Goal: Information Seeking & Learning: Check status

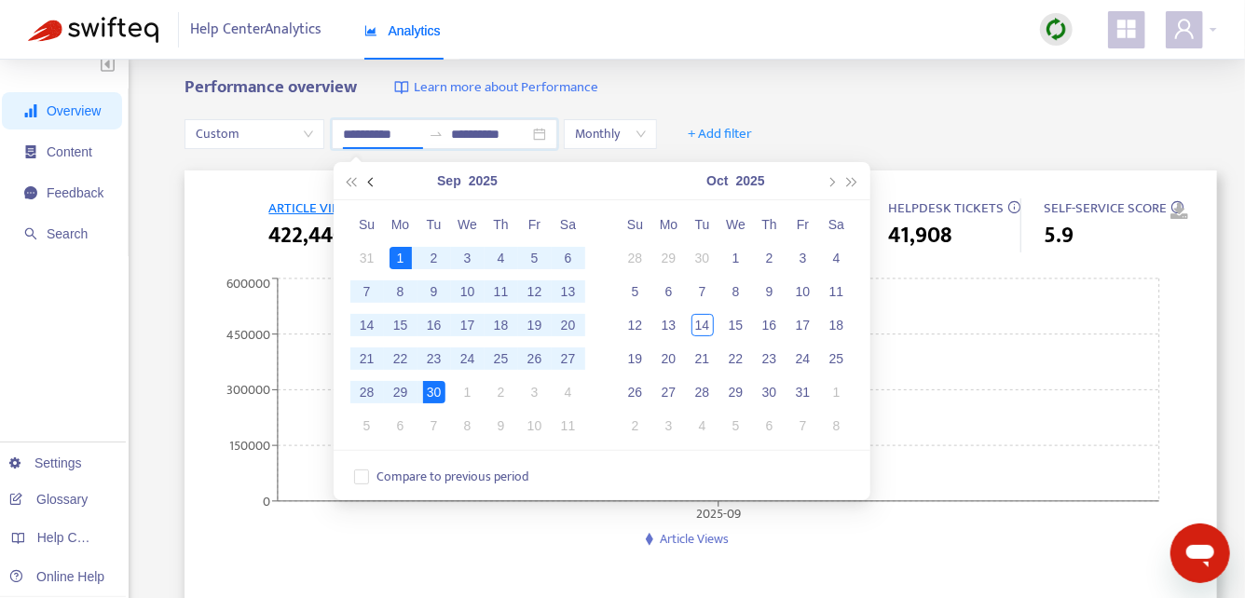
click at [372, 182] on span "button" at bounding box center [371, 182] width 9 height 9
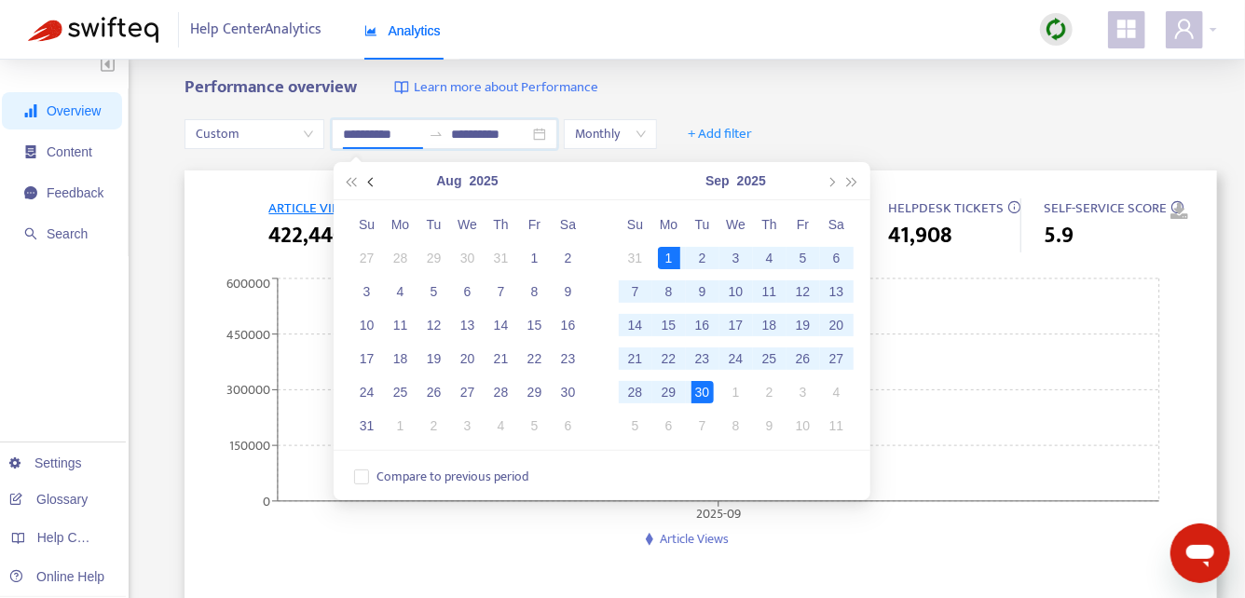
click at [372, 182] on span "button" at bounding box center [371, 182] width 9 height 9
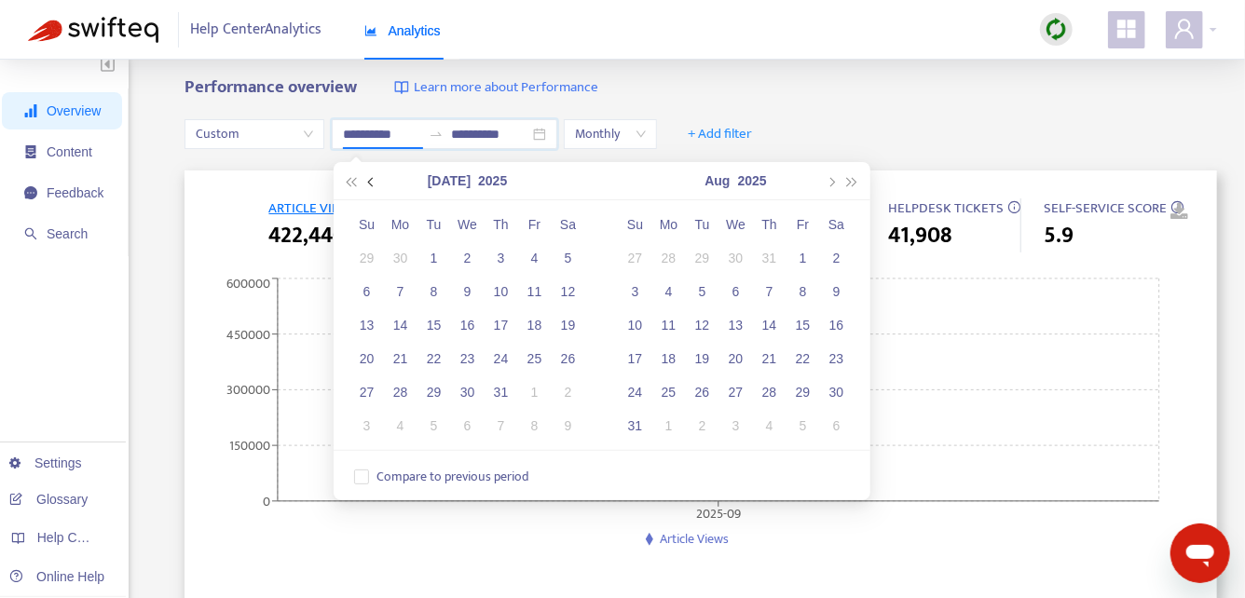
click at [372, 182] on span "button" at bounding box center [371, 182] width 9 height 9
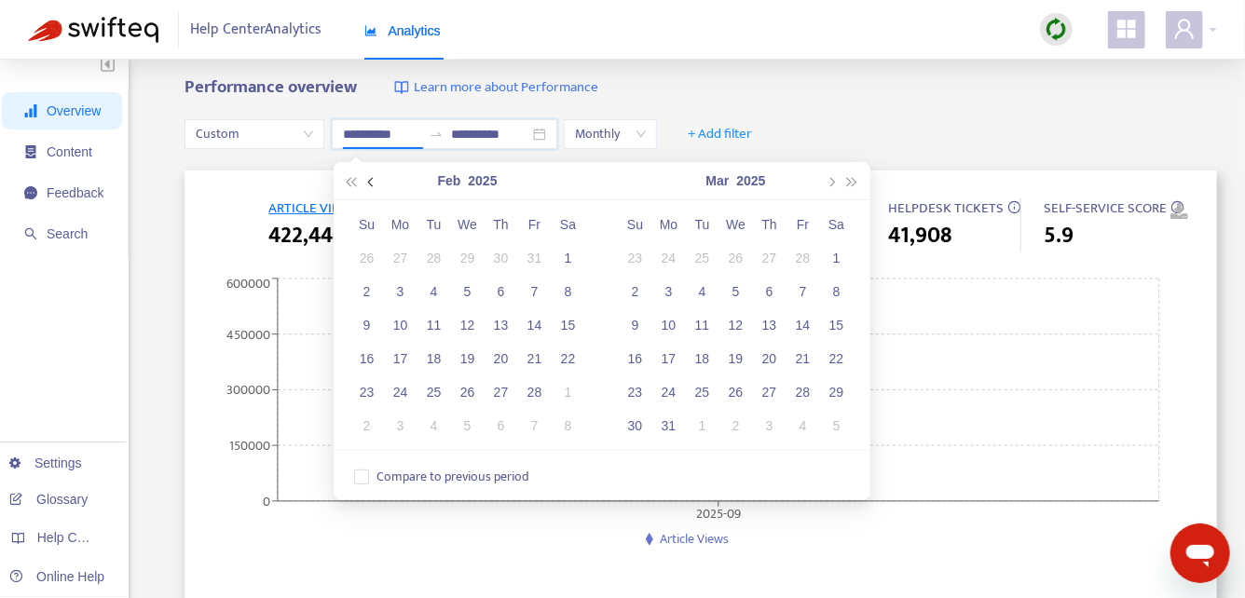
click at [372, 182] on span "button" at bounding box center [371, 182] width 9 height 9
type input "**********"
click at [468, 252] on div "1" at bounding box center [467, 258] width 22 height 22
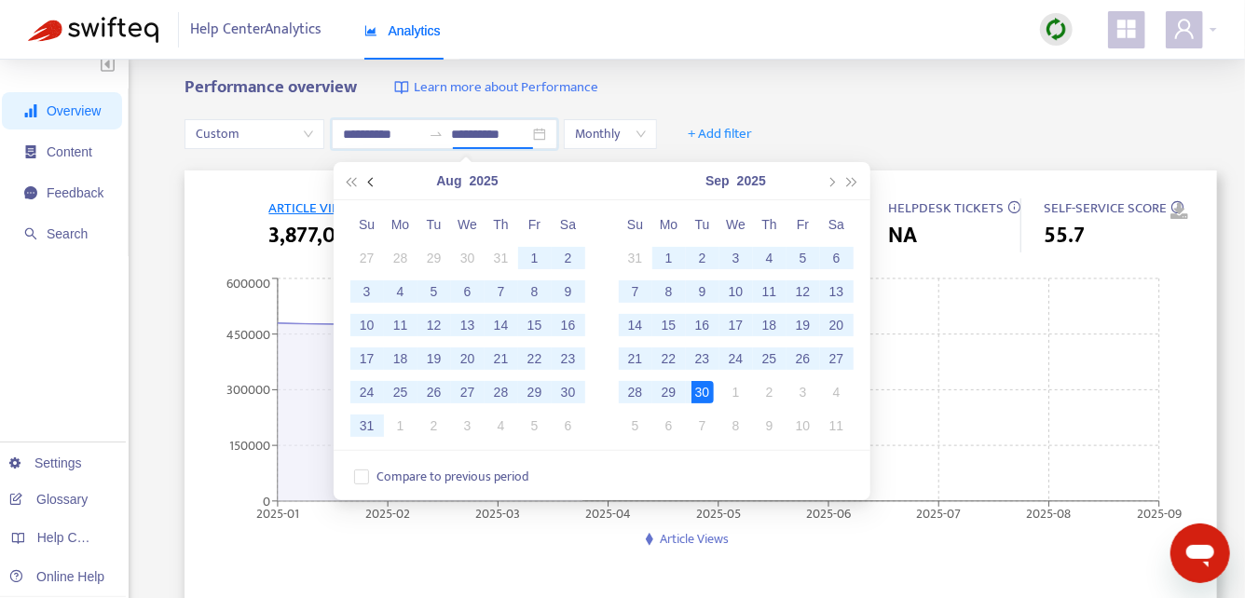
click at [375, 182] on button "button" at bounding box center [371, 180] width 20 height 37
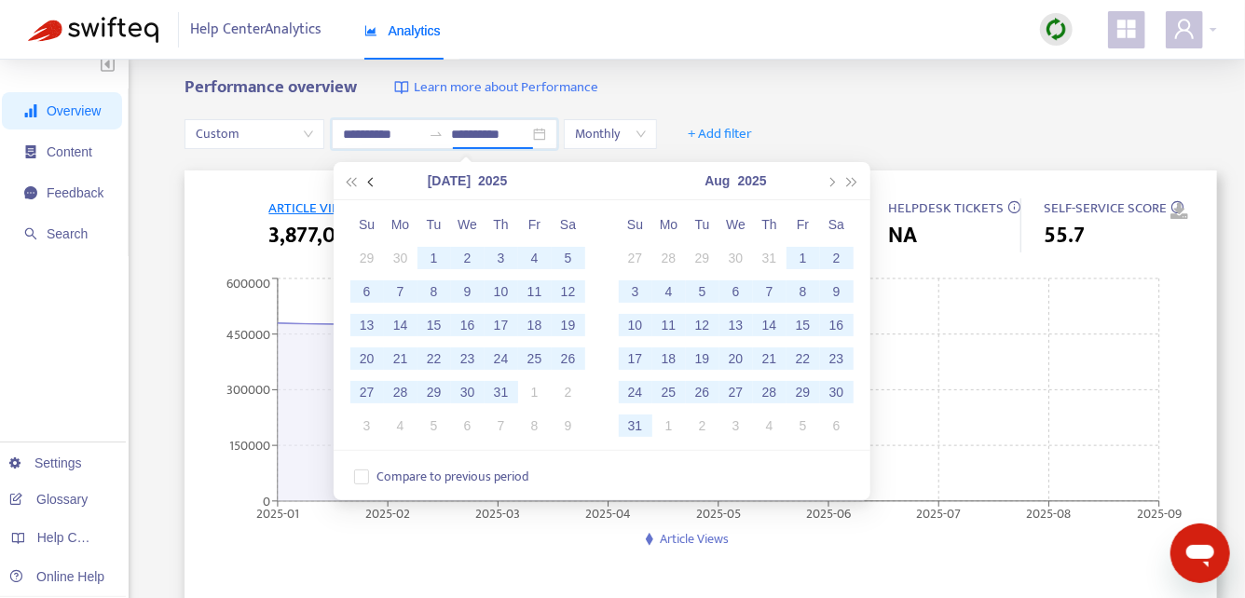
click at [375, 182] on button "button" at bounding box center [371, 180] width 20 height 37
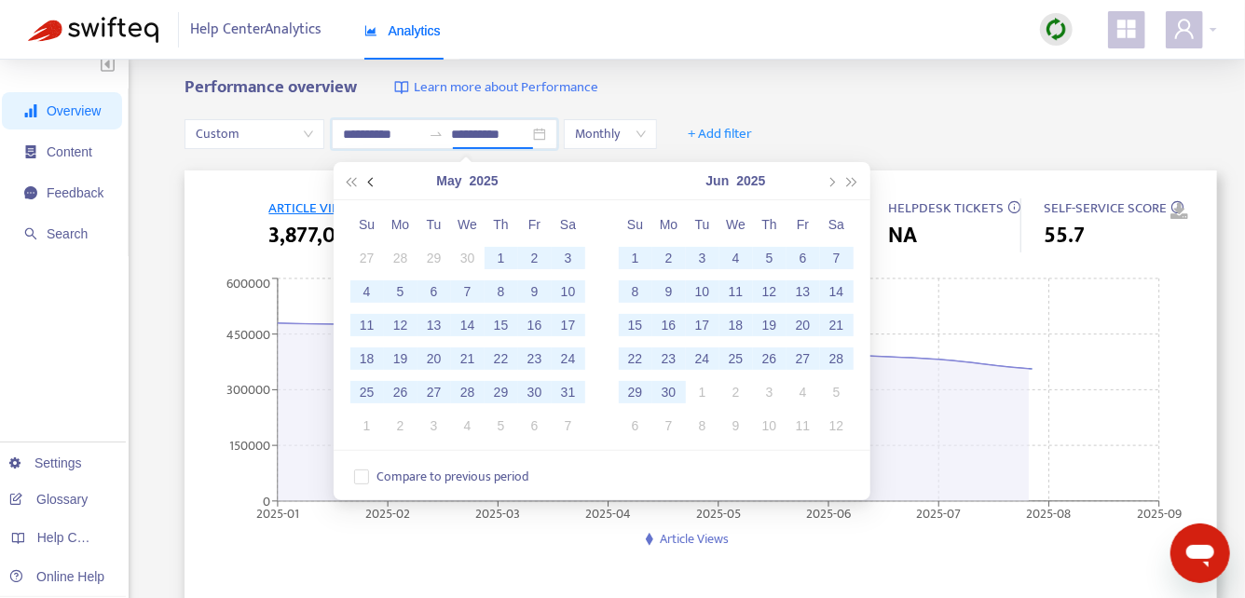
click at [375, 182] on button "button" at bounding box center [371, 180] width 20 height 37
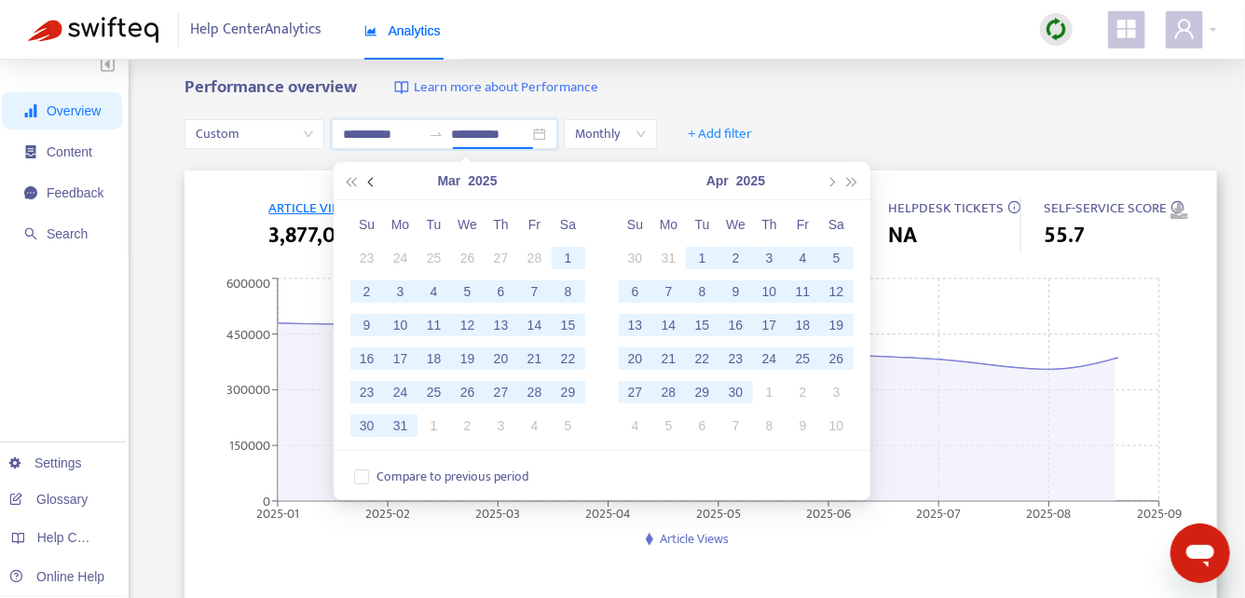
click at [375, 182] on button "button" at bounding box center [371, 180] width 20 height 37
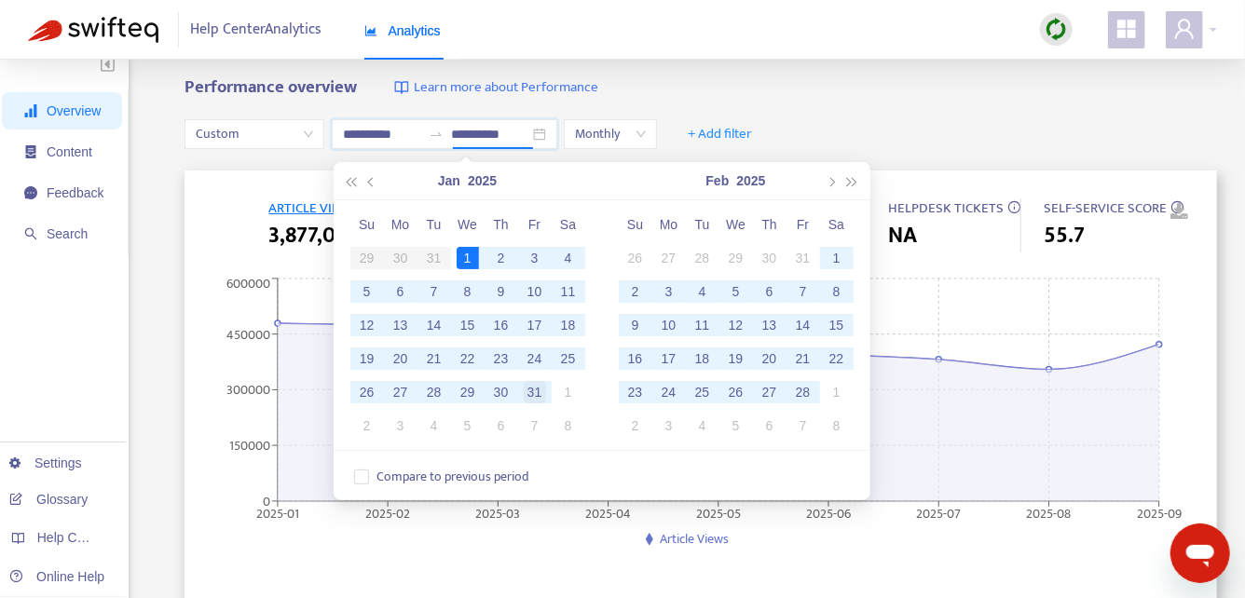
type input "**********"
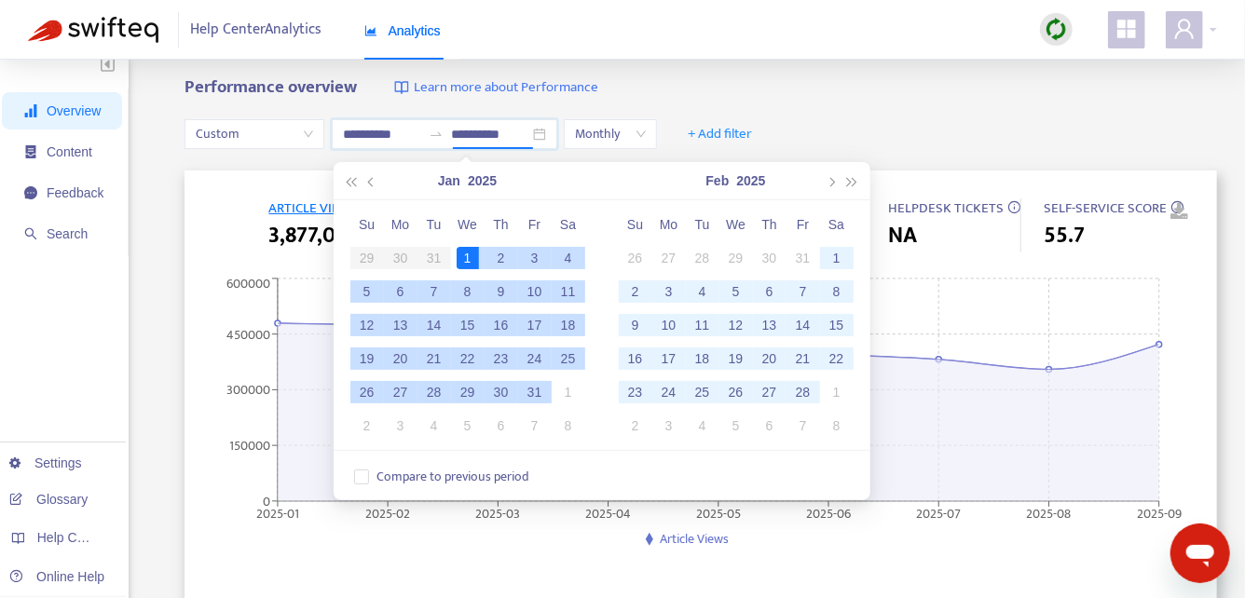
click at [531, 396] on div "31" at bounding box center [535, 392] width 22 height 22
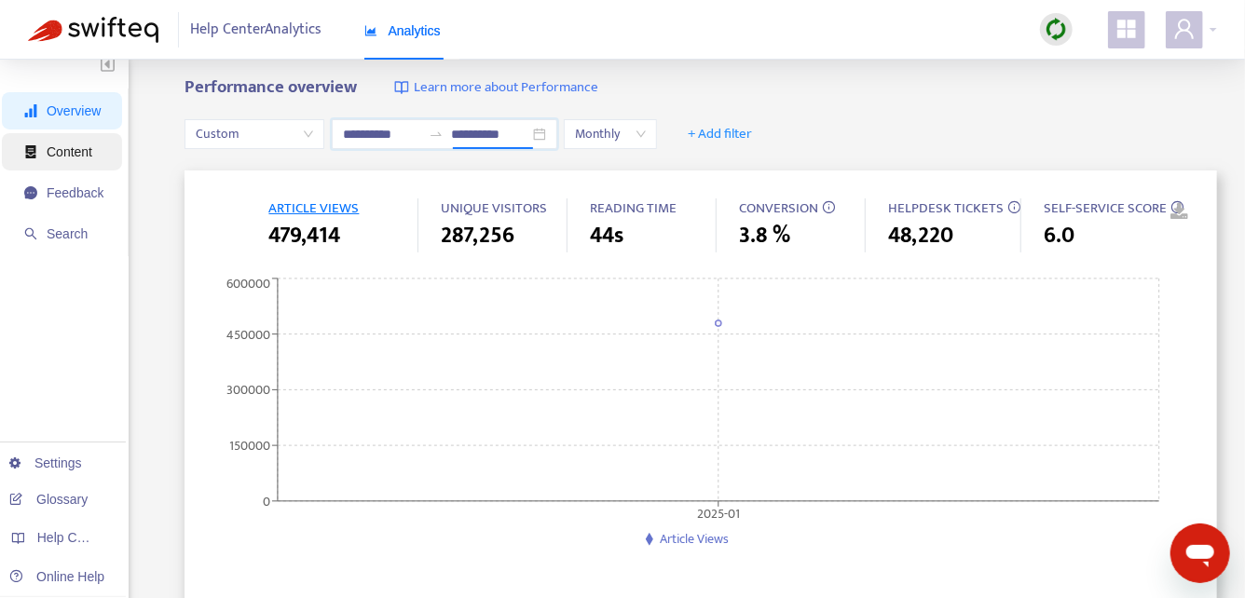
click at [75, 159] on span "Content" at bounding box center [63, 151] width 79 height 37
